Goal: Check status: Check status

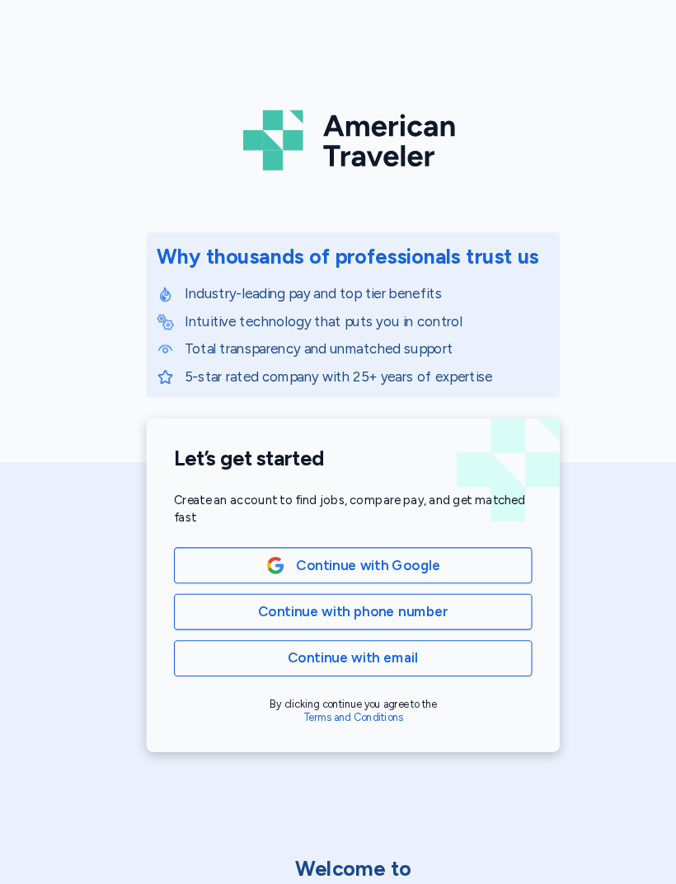
click at [260, 579] on span "Continue with phone number" at bounding box center [338, 586] width 182 height 20
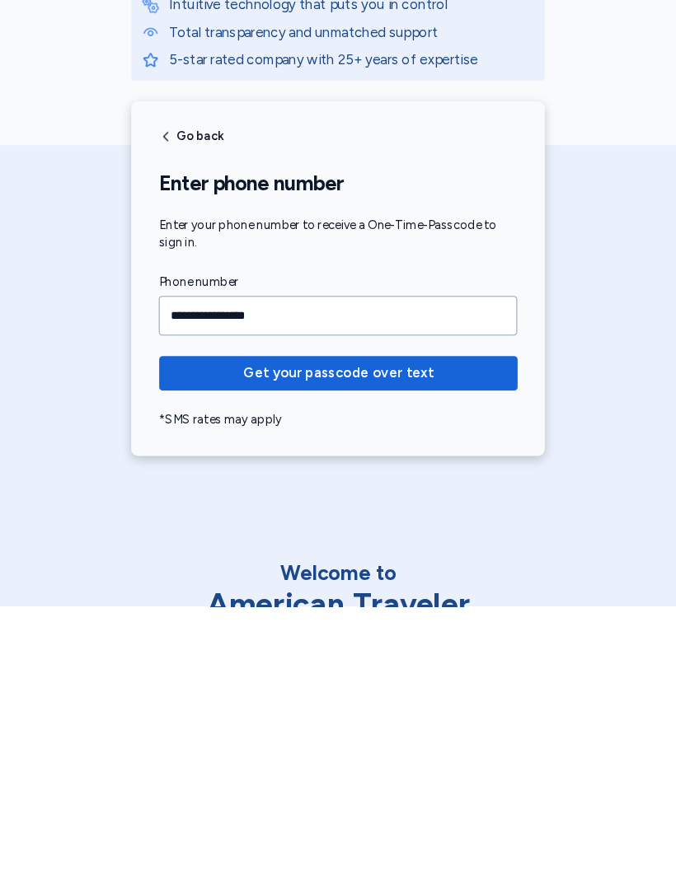
type input "**********"
click at [404, 587] on span "Get your passcode over text" at bounding box center [338, 661] width 182 height 20
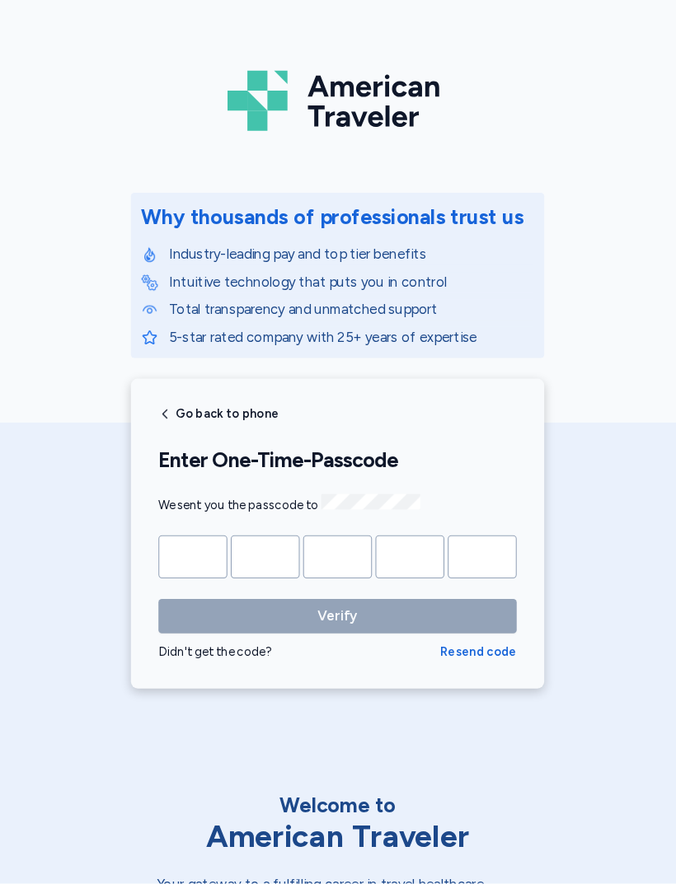
click at [186, 551] on input "Please enter OTP character 1" at bounding box center [200, 571] width 66 height 41
type input "*"
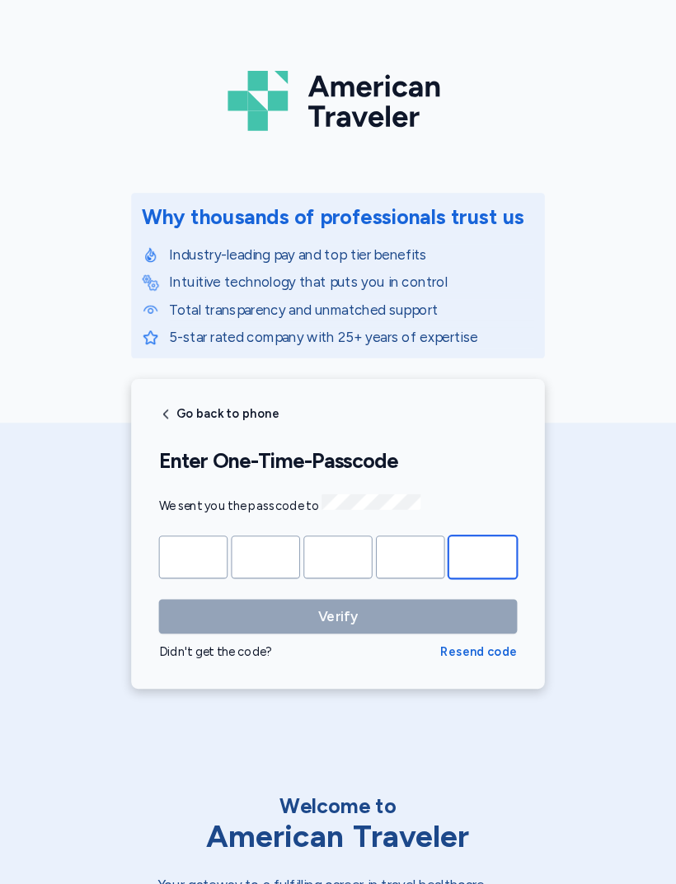
type input "*"
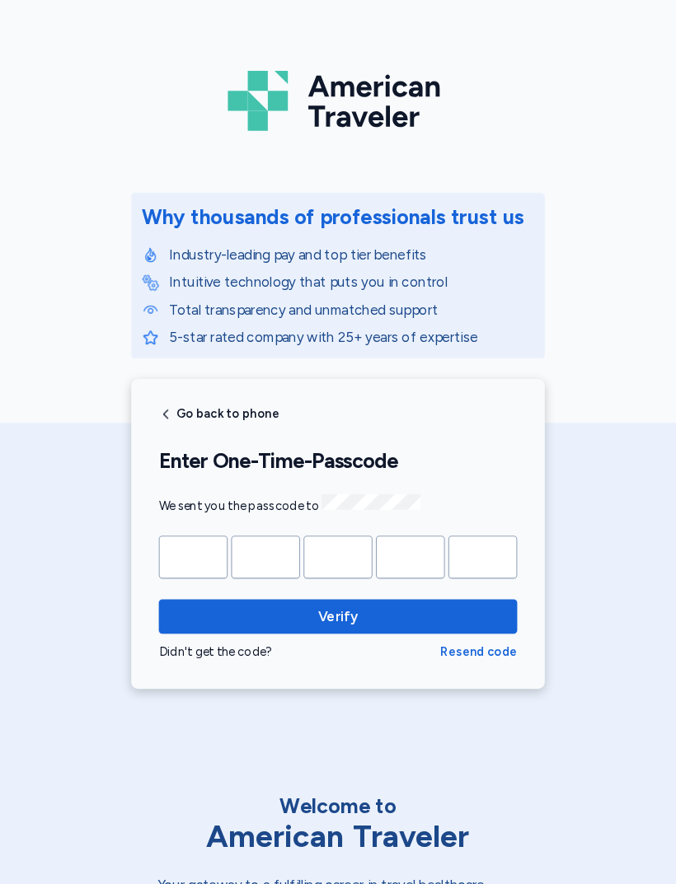
click at [323, 587] on button "Verify" at bounding box center [338, 628] width 343 height 33
